Goal: Navigation & Orientation: Go to known website

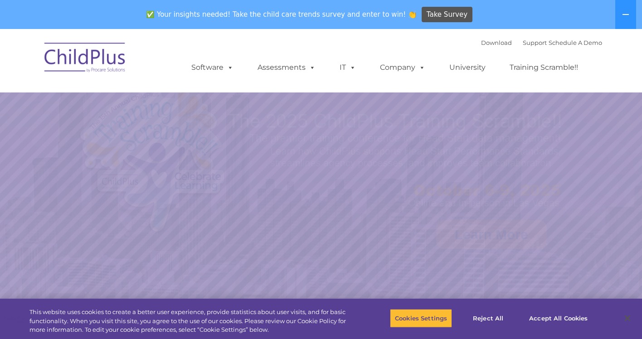
select select "MEDIUM"
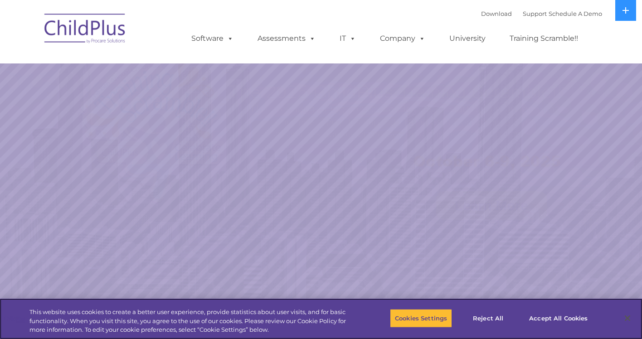
select select "MEDIUM"
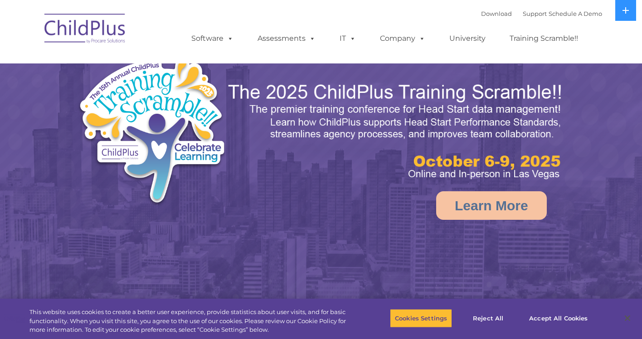
select select "MEDIUM"
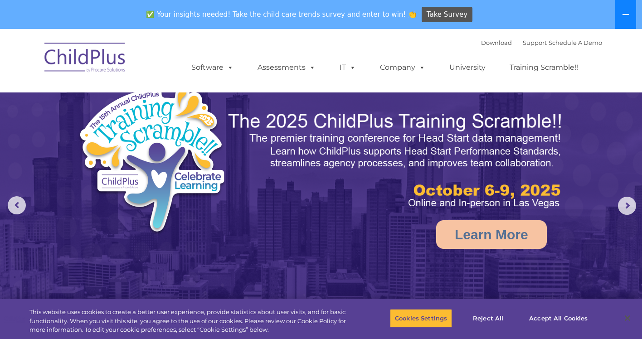
click at [622, 16] on icon at bounding box center [625, 14] width 7 height 7
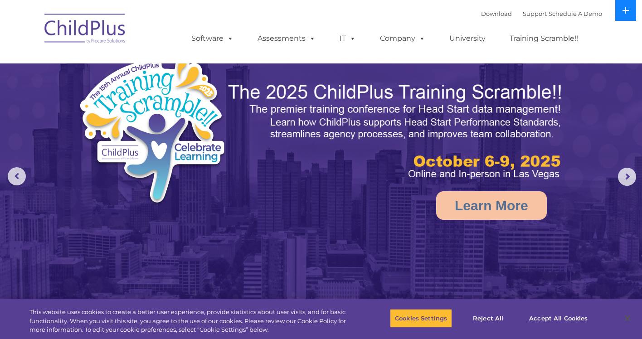
click at [622, 16] on button at bounding box center [625, 10] width 21 height 21
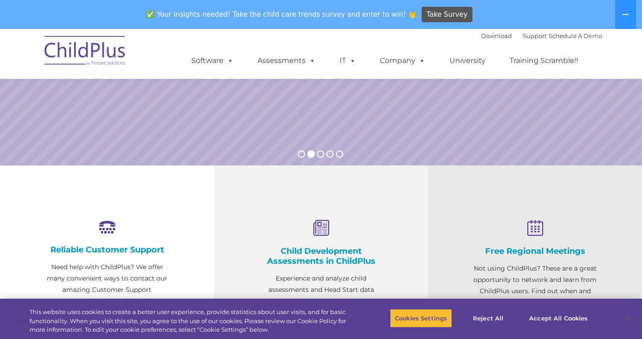
scroll to position [214, 0]
